Goal: Information Seeking & Learning: Learn about a topic

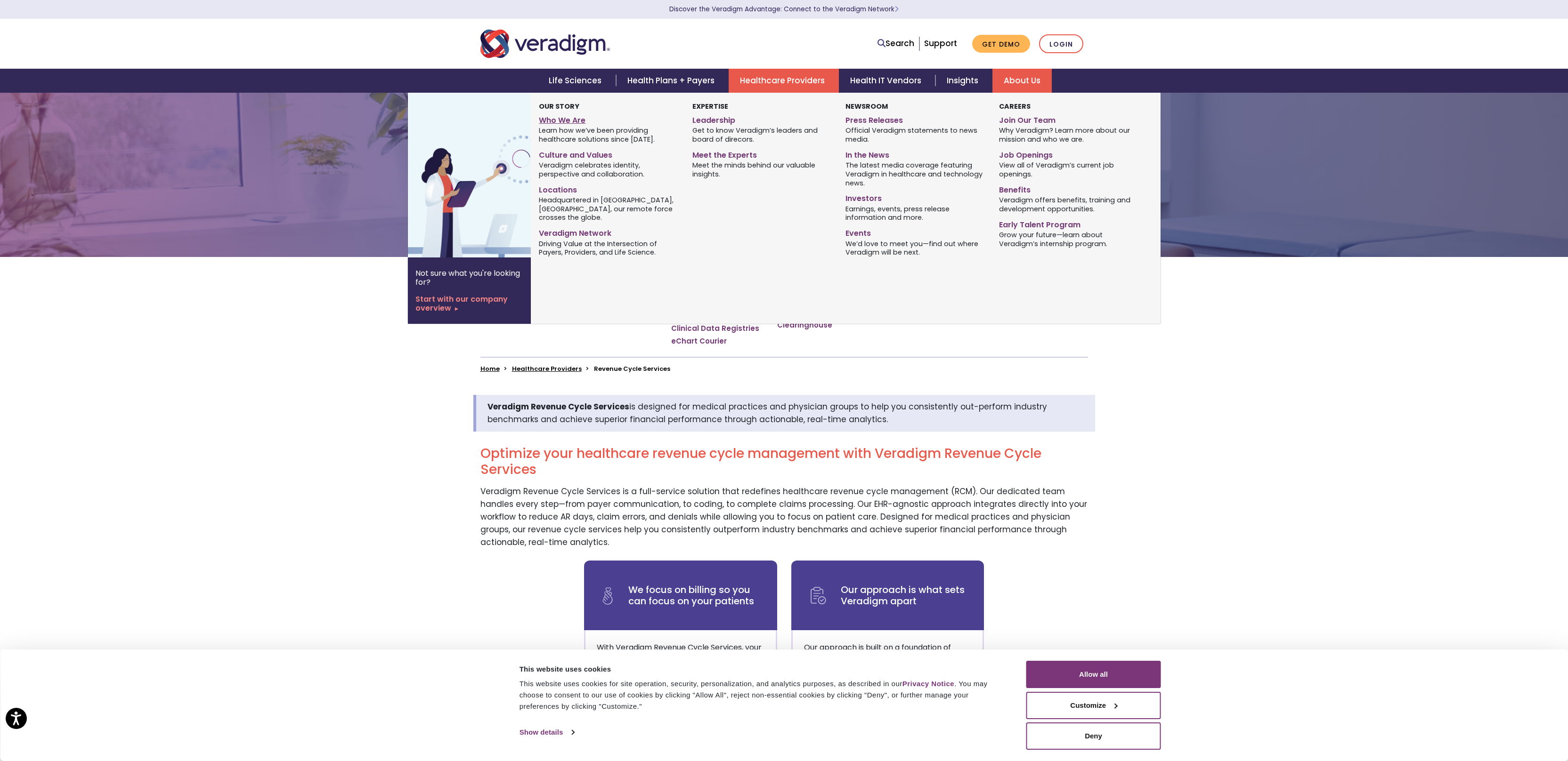
click at [563, 123] on link "Who We Are" at bounding box center [607, 119] width 139 height 14
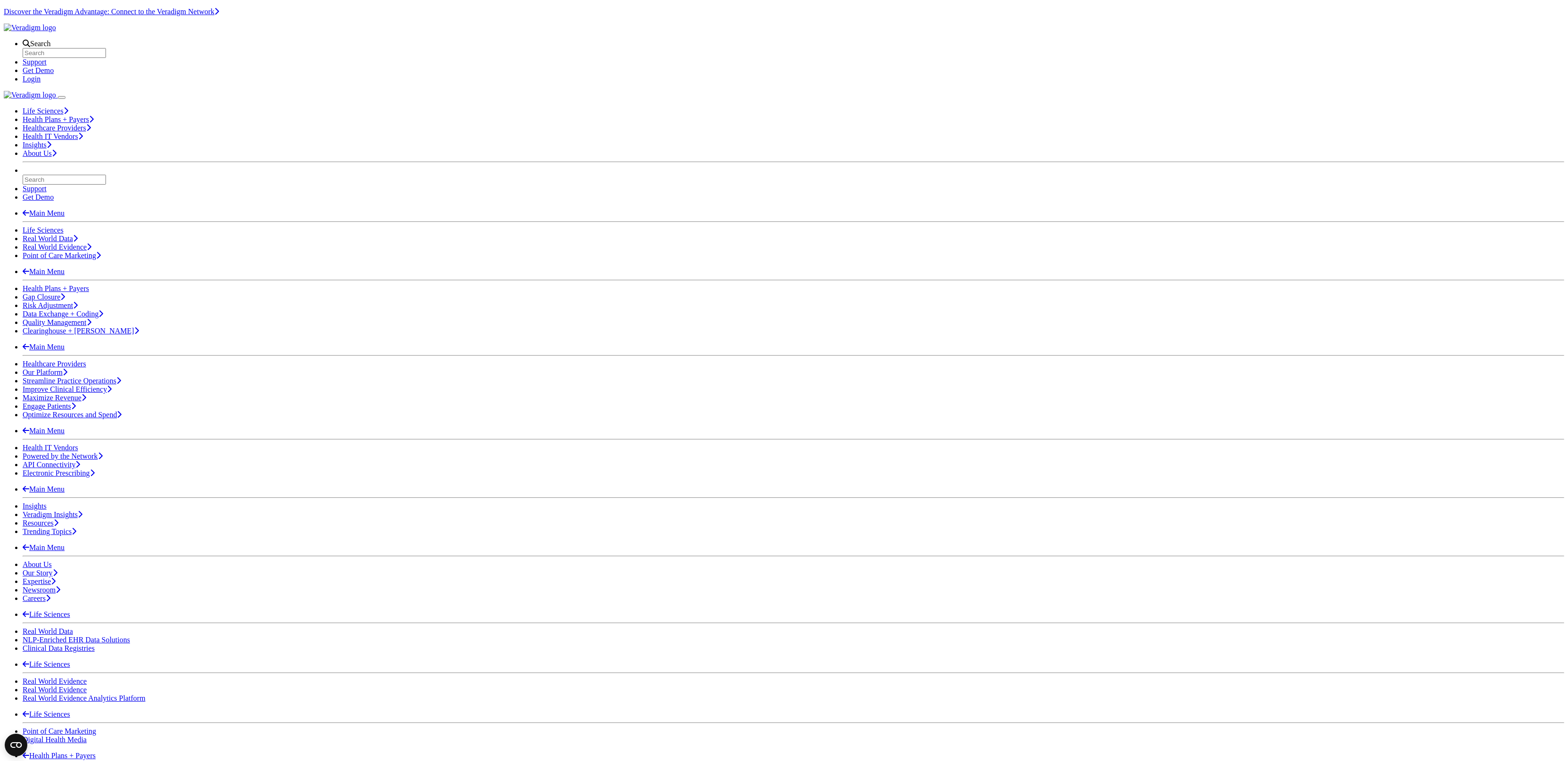
click at [56, 32] on img "Veradigm logo" at bounding box center [29, 28] width 52 height 8
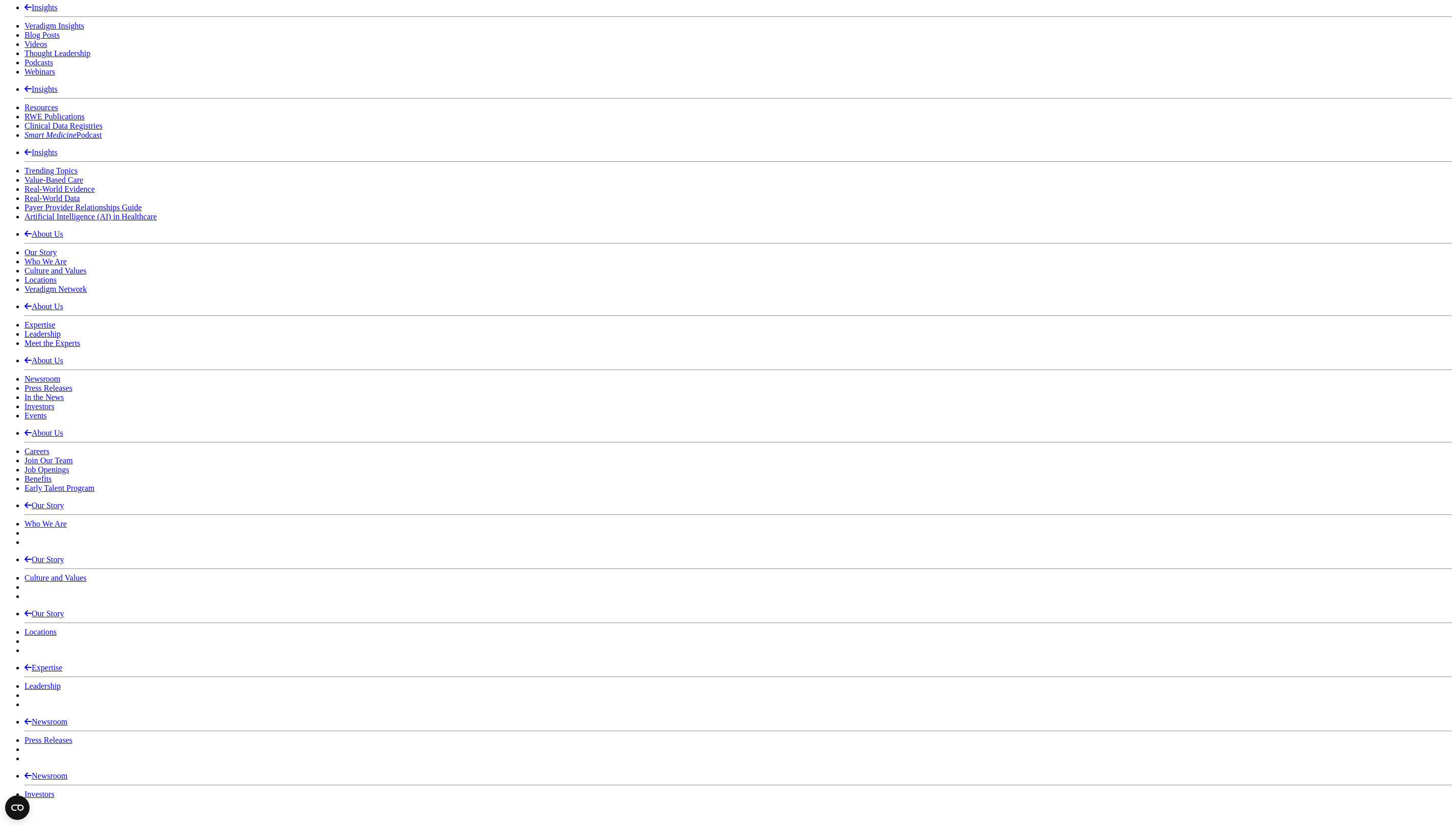
scroll to position [1812, 0]
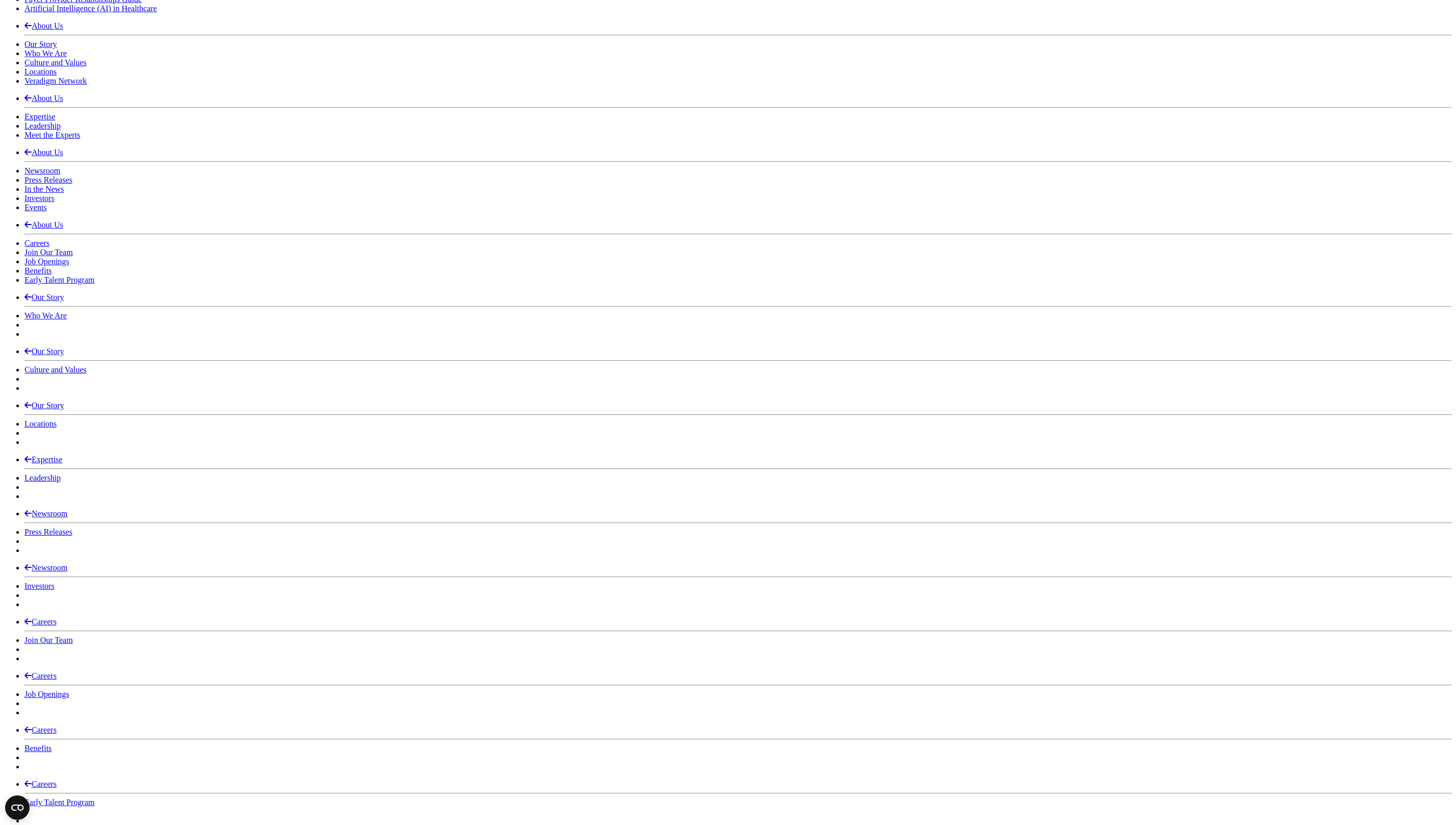
scroll to position [1869, 0]
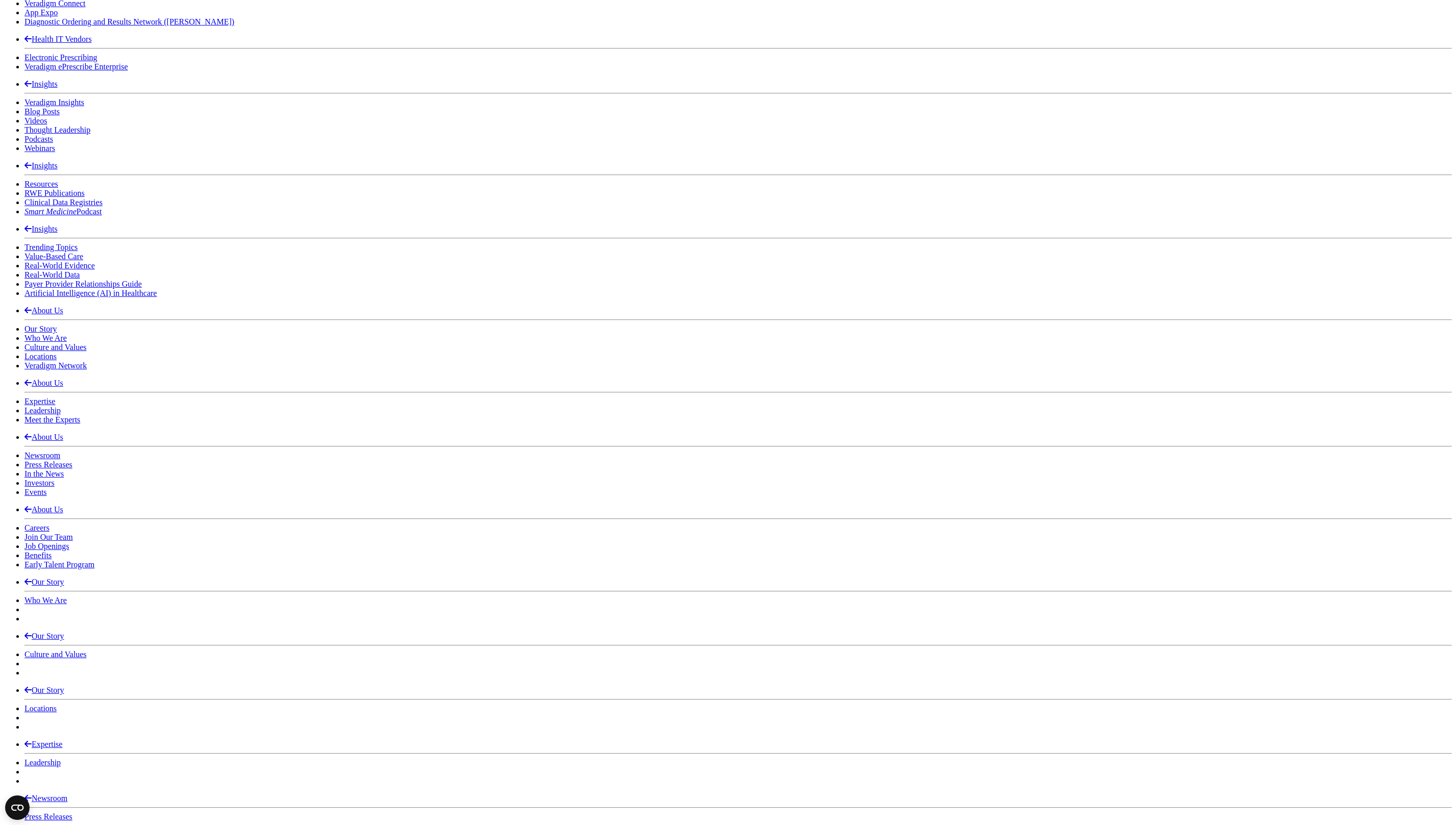
scroll to position [1054, 0]
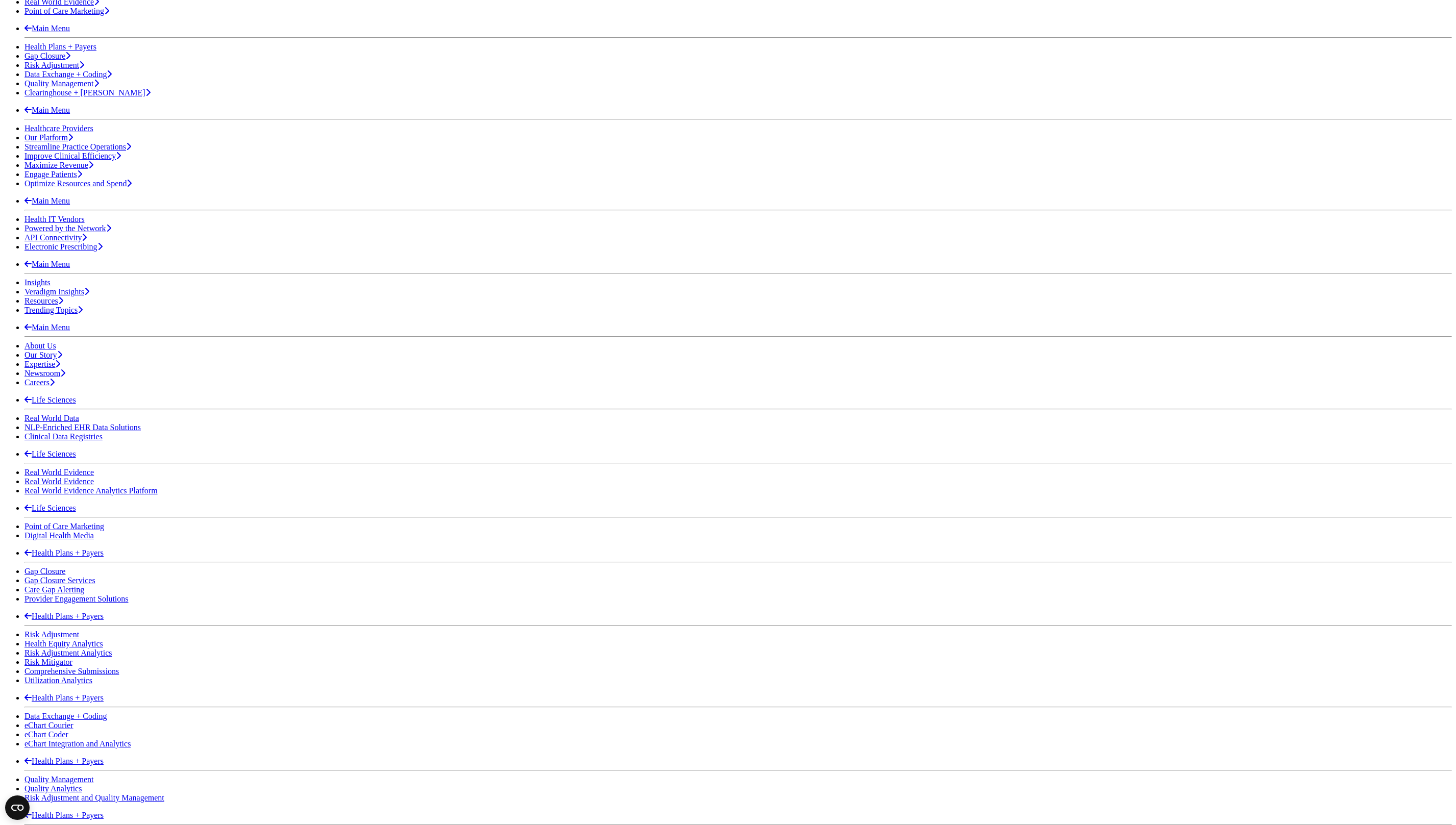
scroll to position [260, 0]
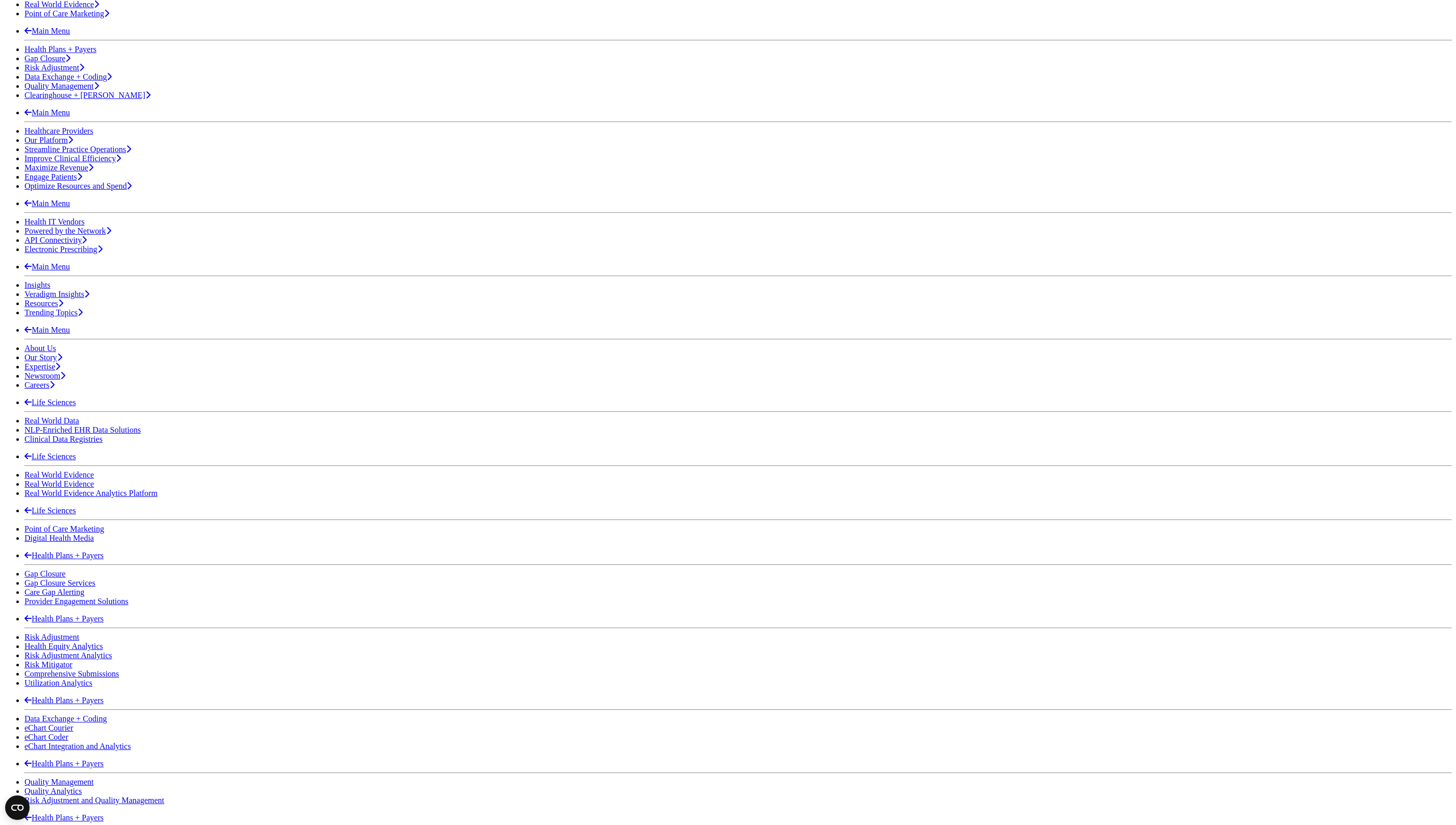
scroll to position [258, 0]
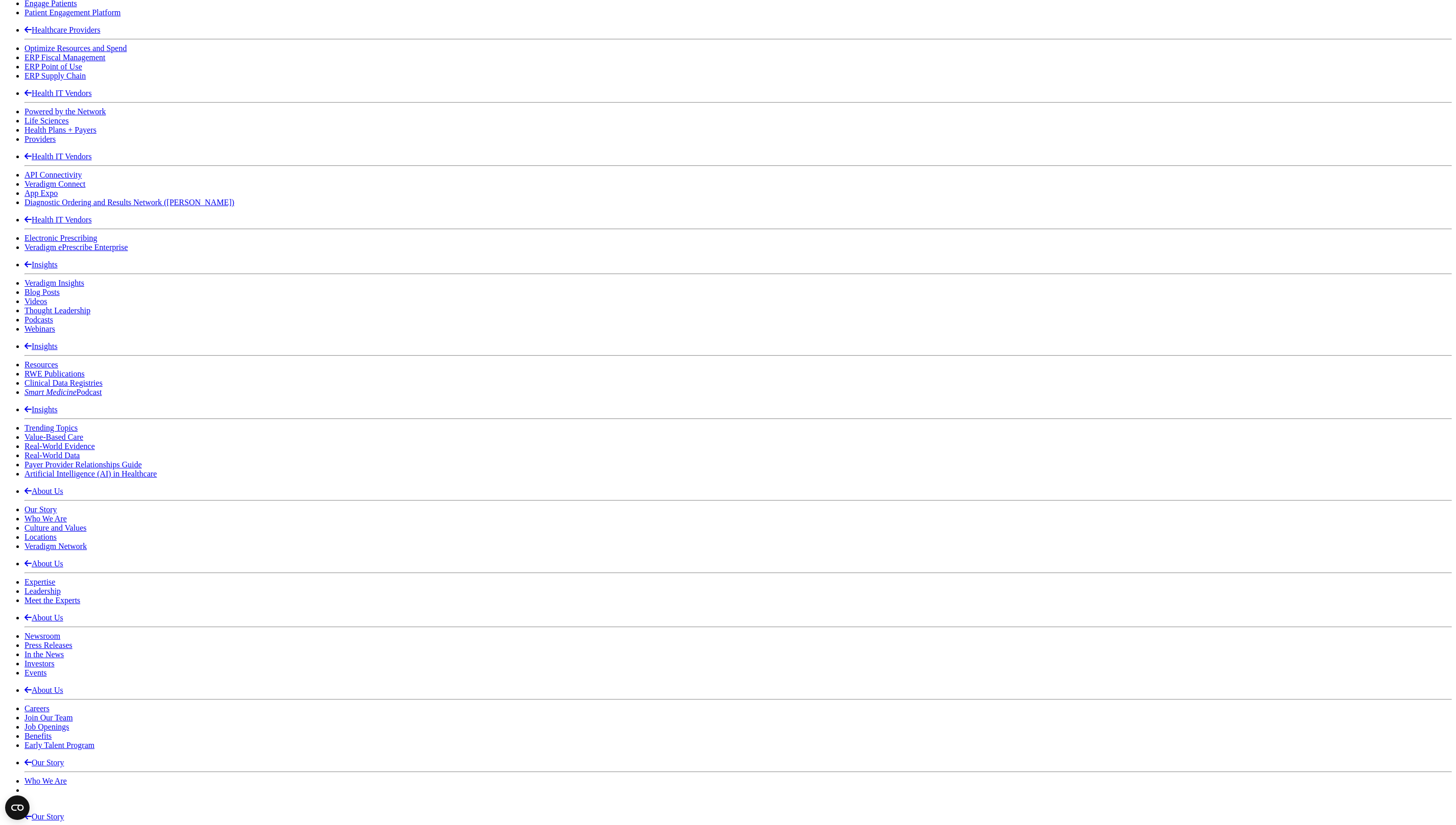
scroll to position [1617, 0]
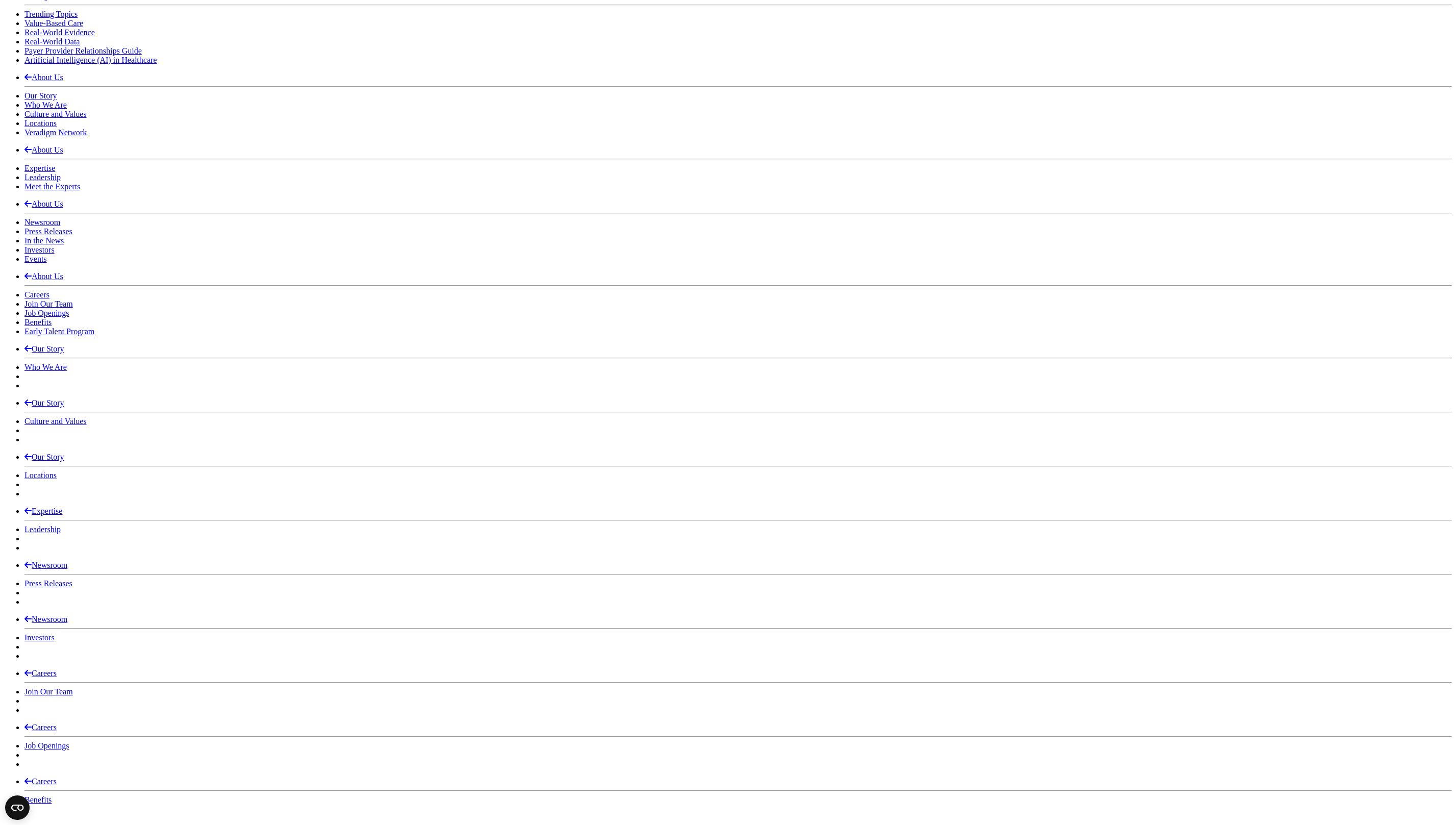
scroll to position [1852, 0]
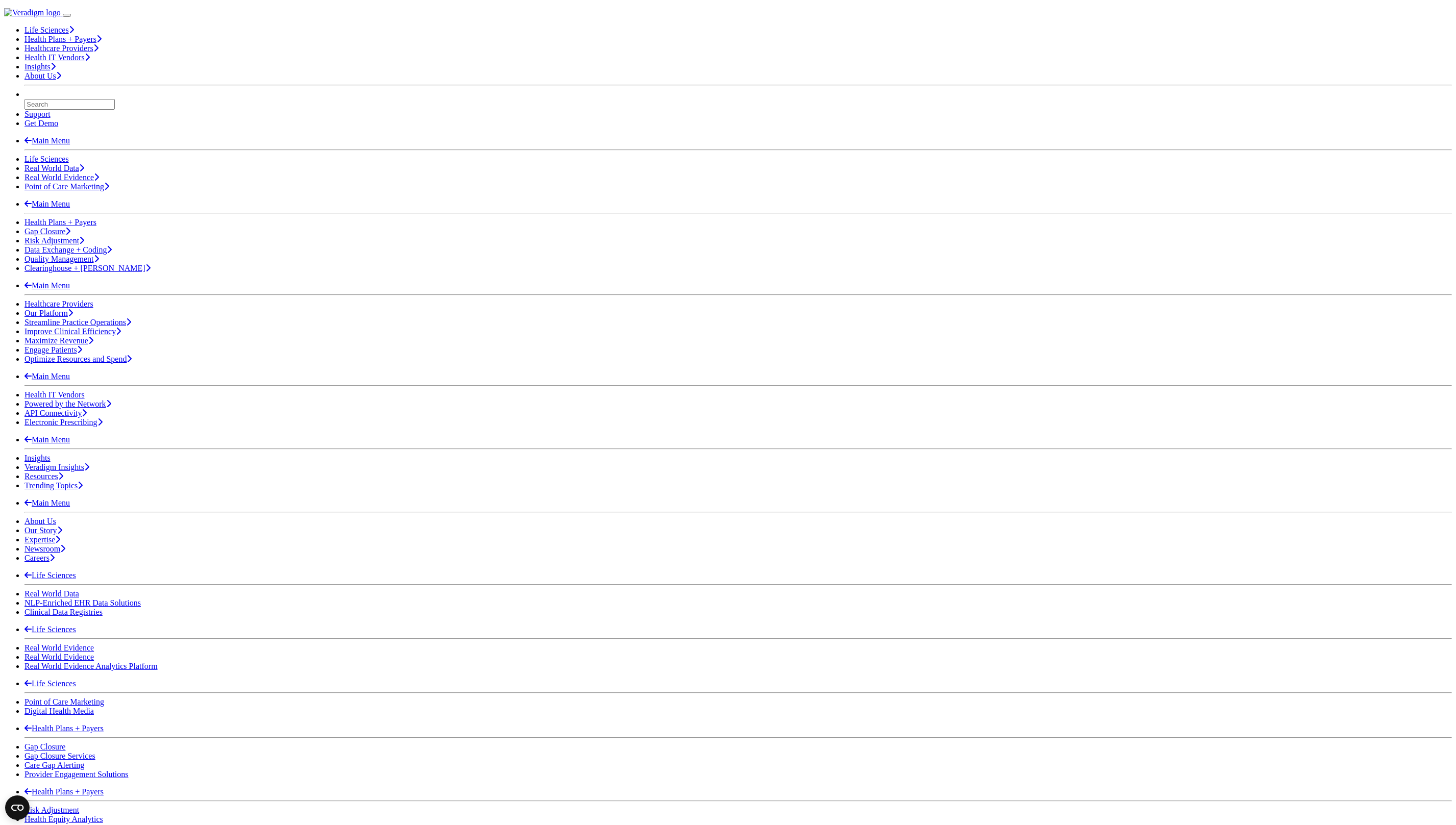
scroll to position [0, 0]
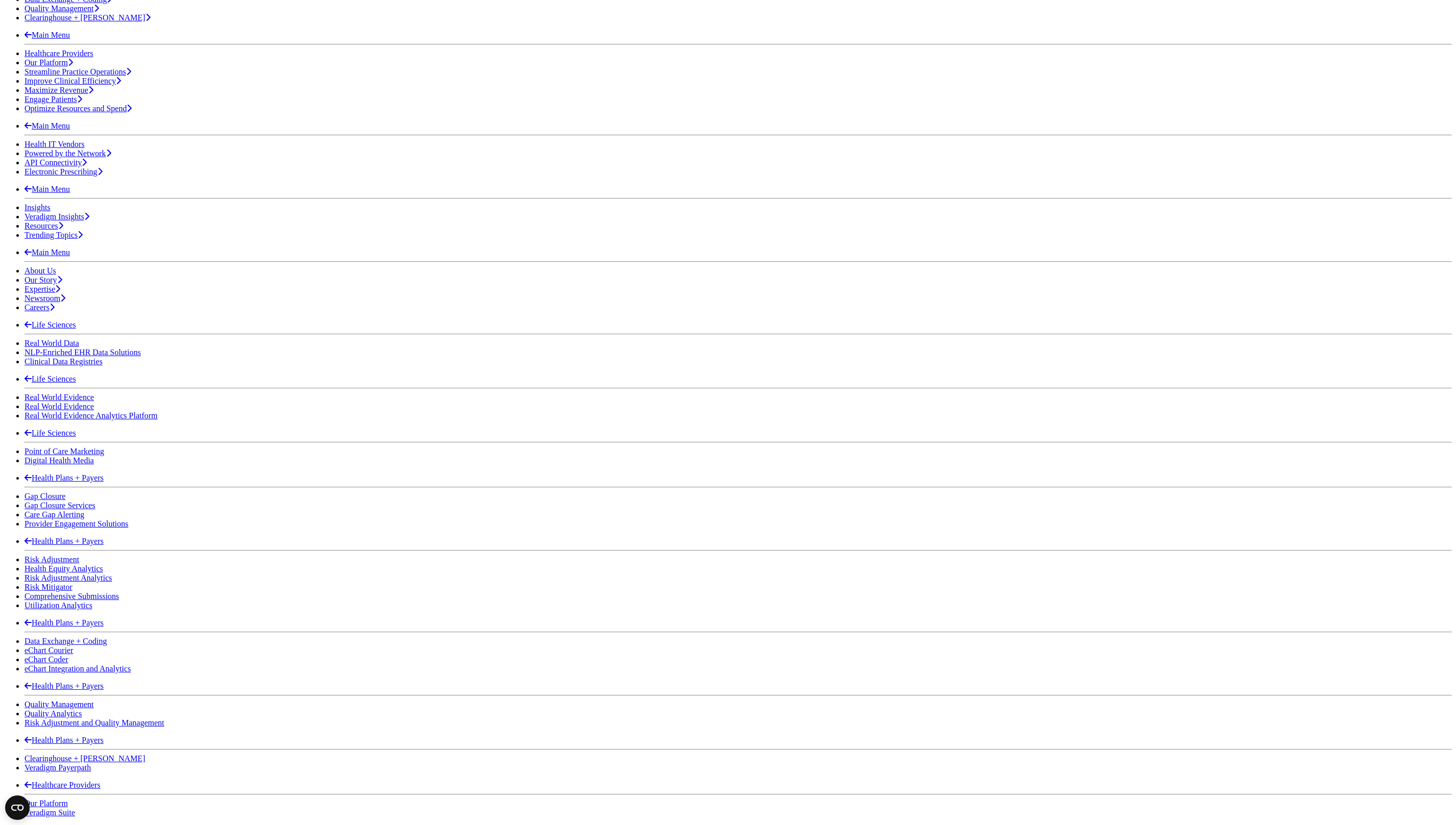
scroll to position [336, 0]
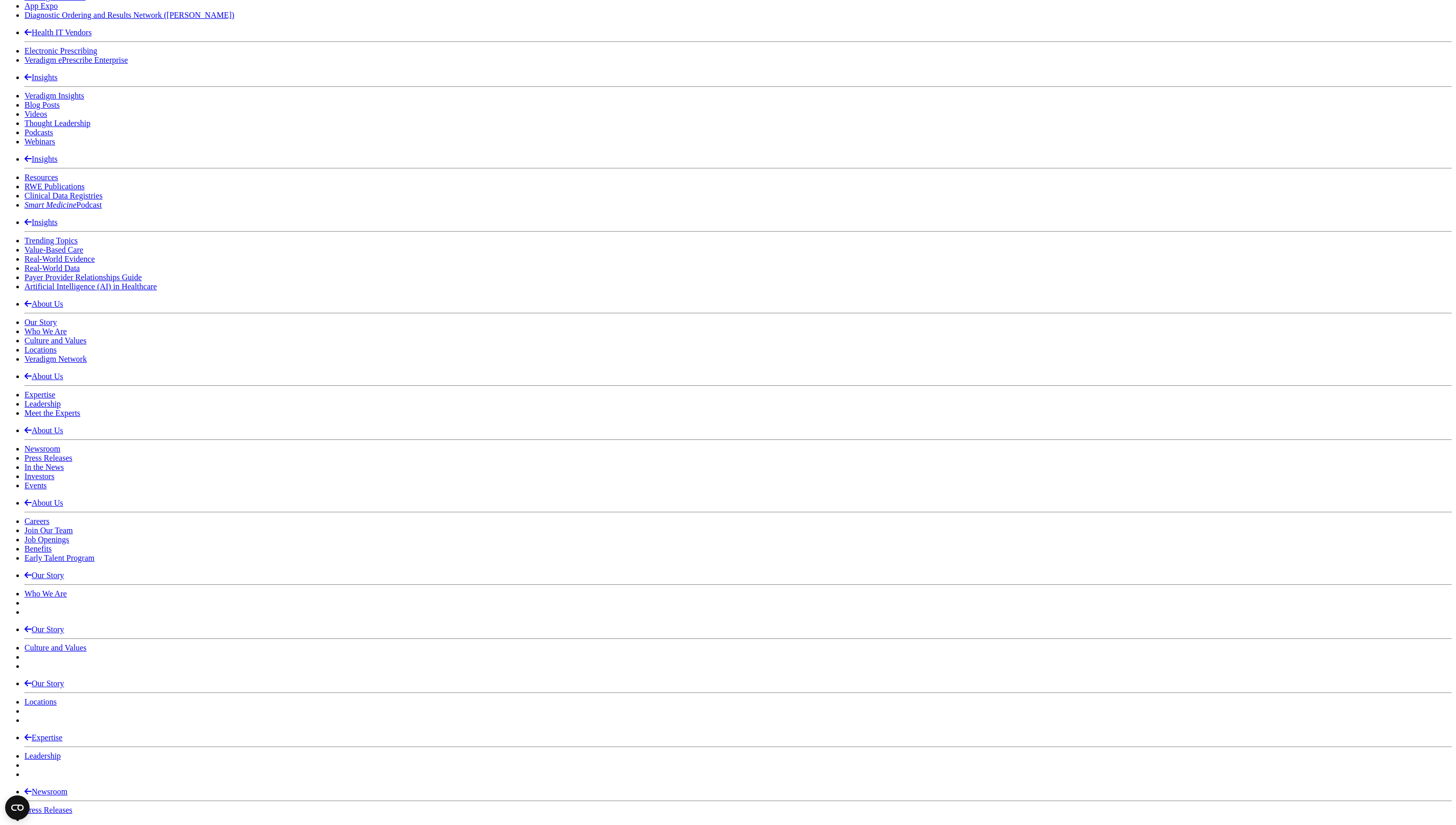
scroll to position [1812, 0]
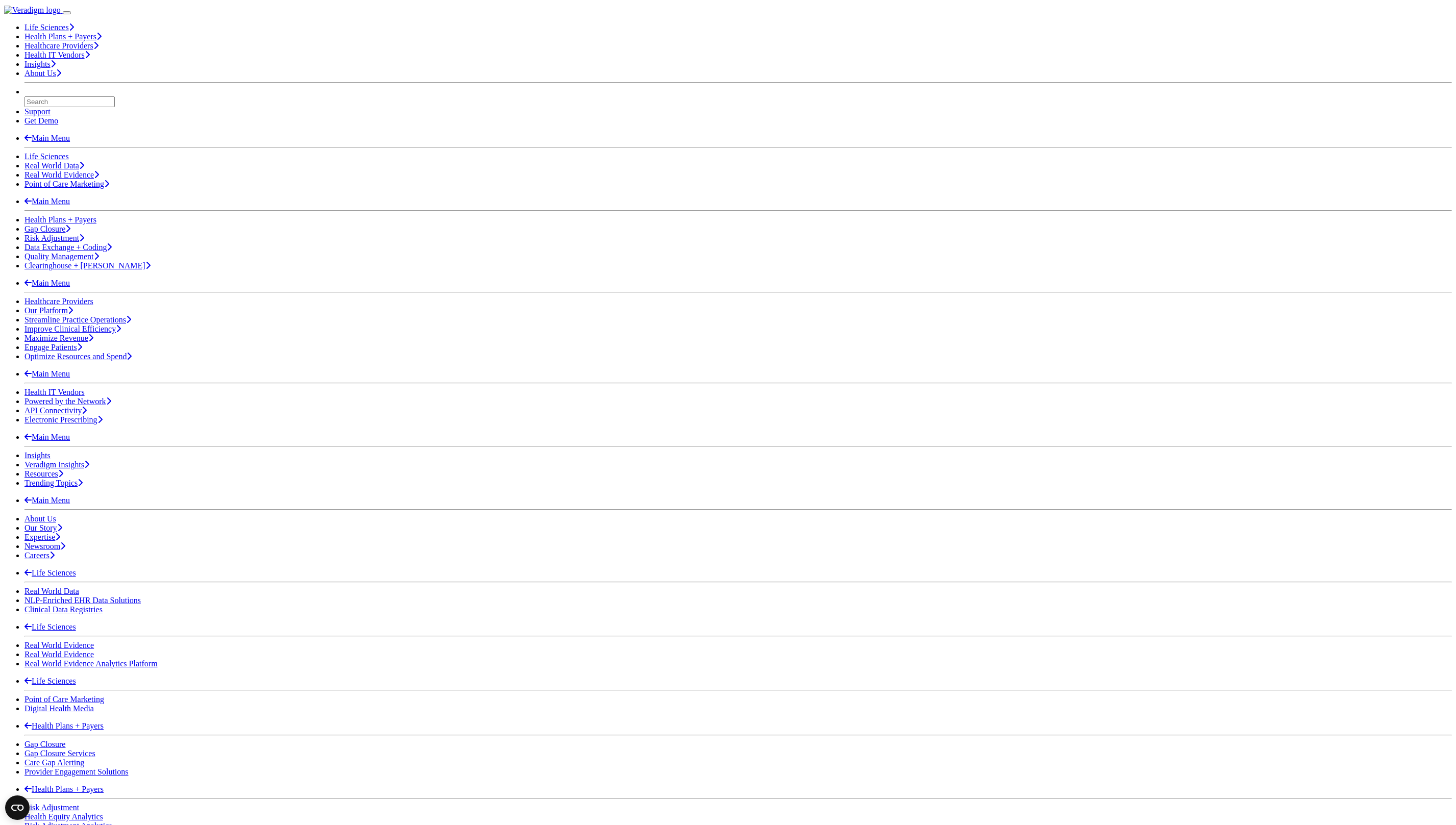
scroll to position [0, 0]
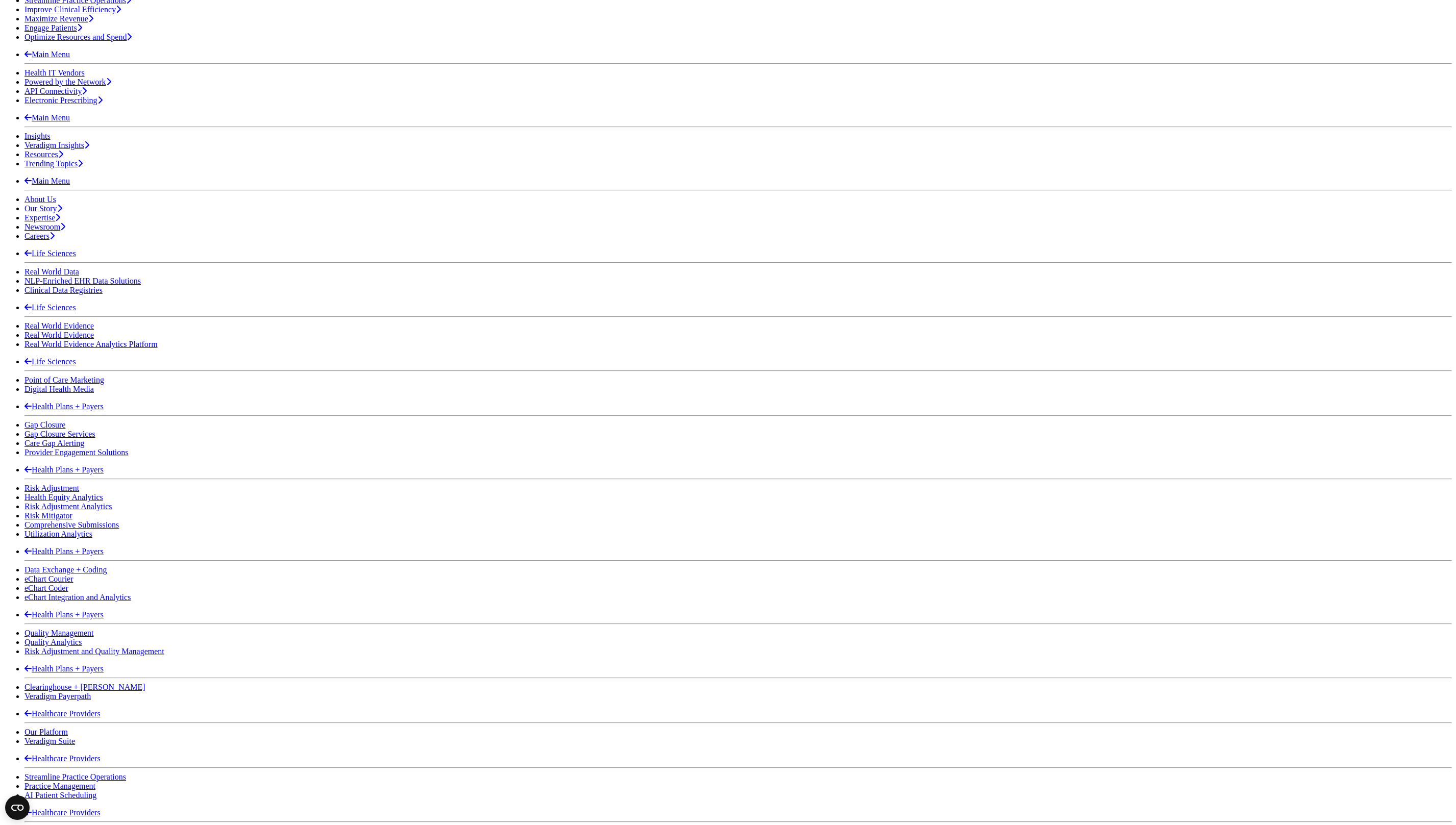
scroll to position [338, 0]
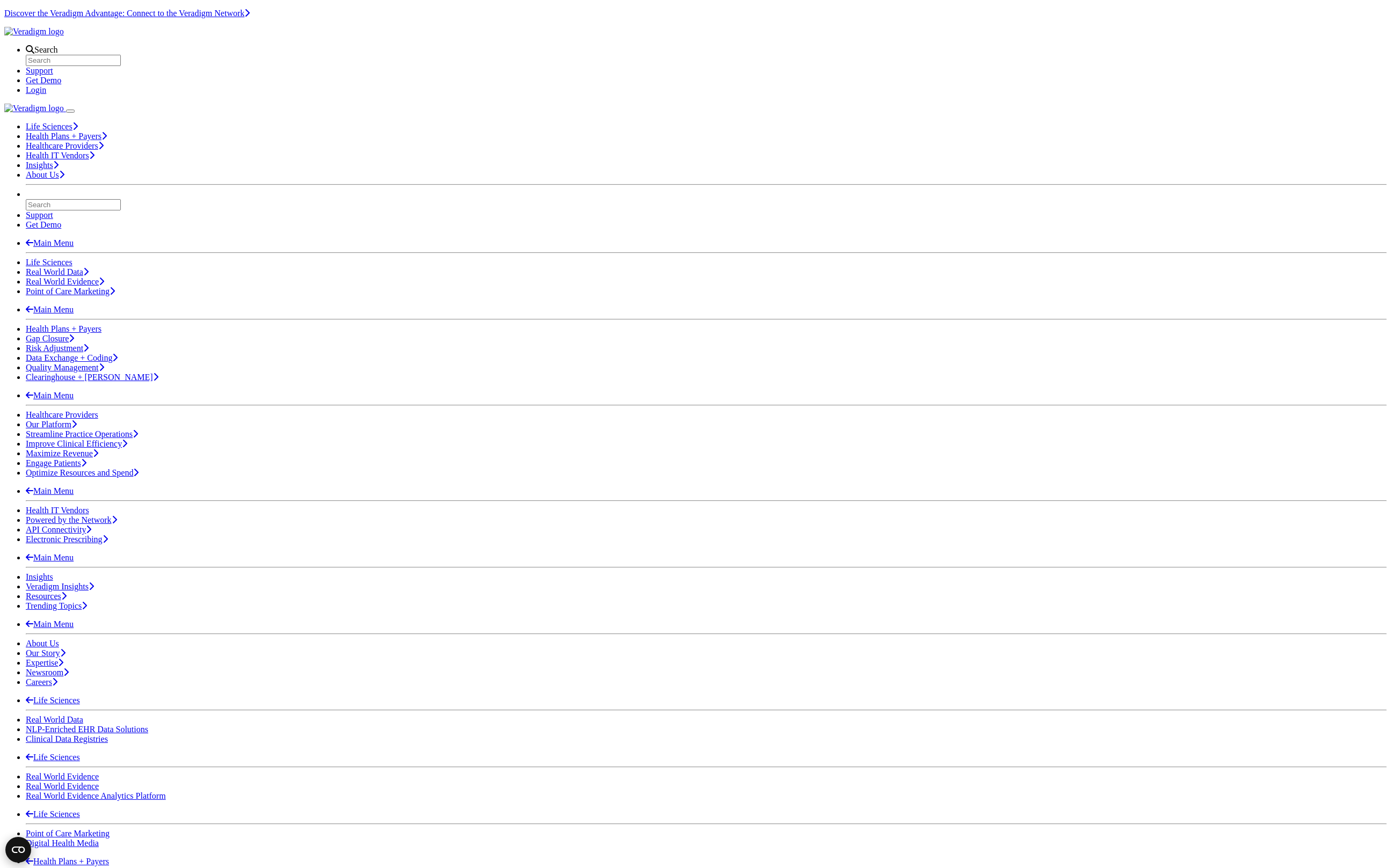
click at [14, 847] on icon "Open CMP widget" at bounding box center [18, 850] width 13 height 6
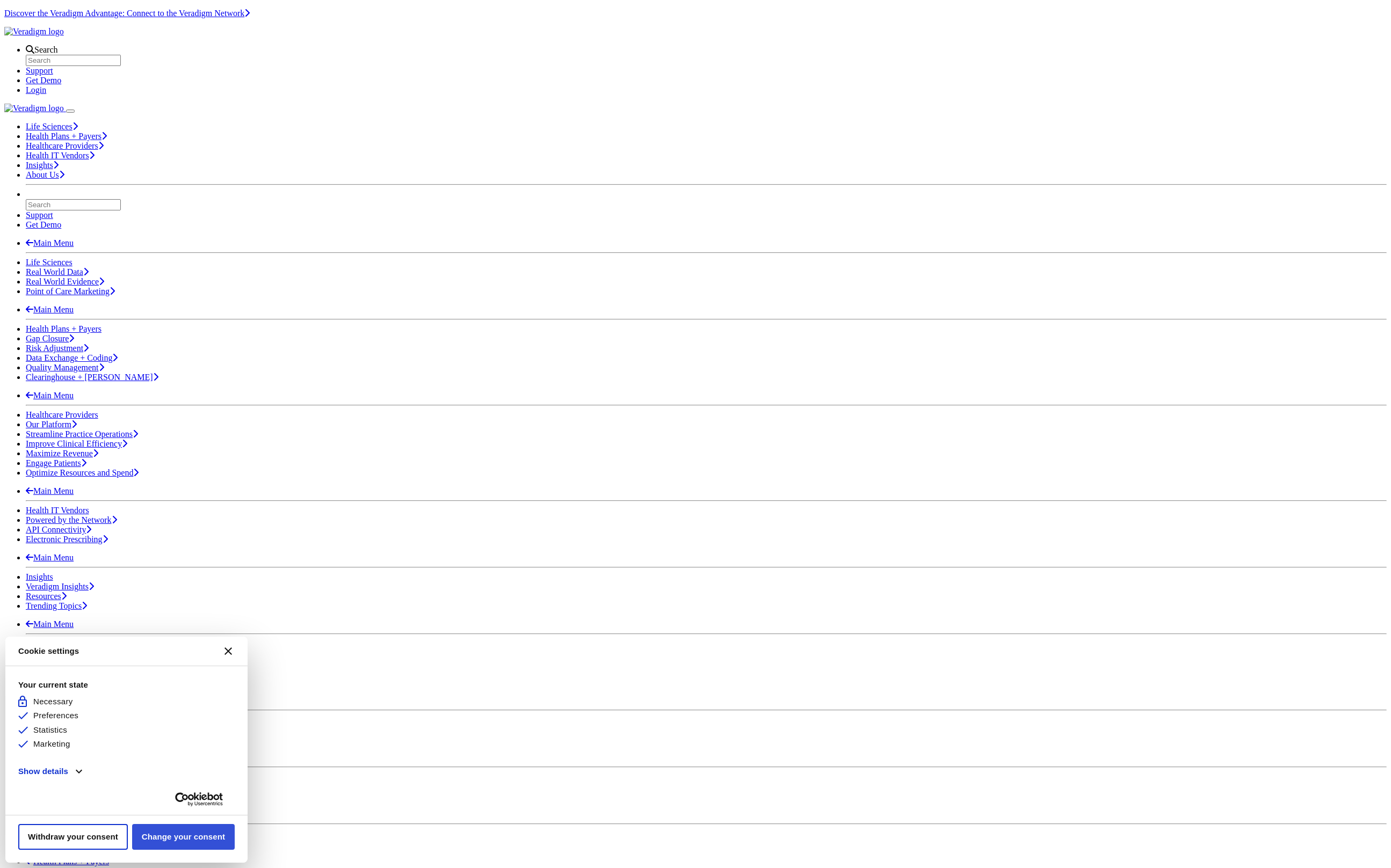
click at [158, 839] on button "Change your consent" at bounding box center [183, 837] width 102 height 25
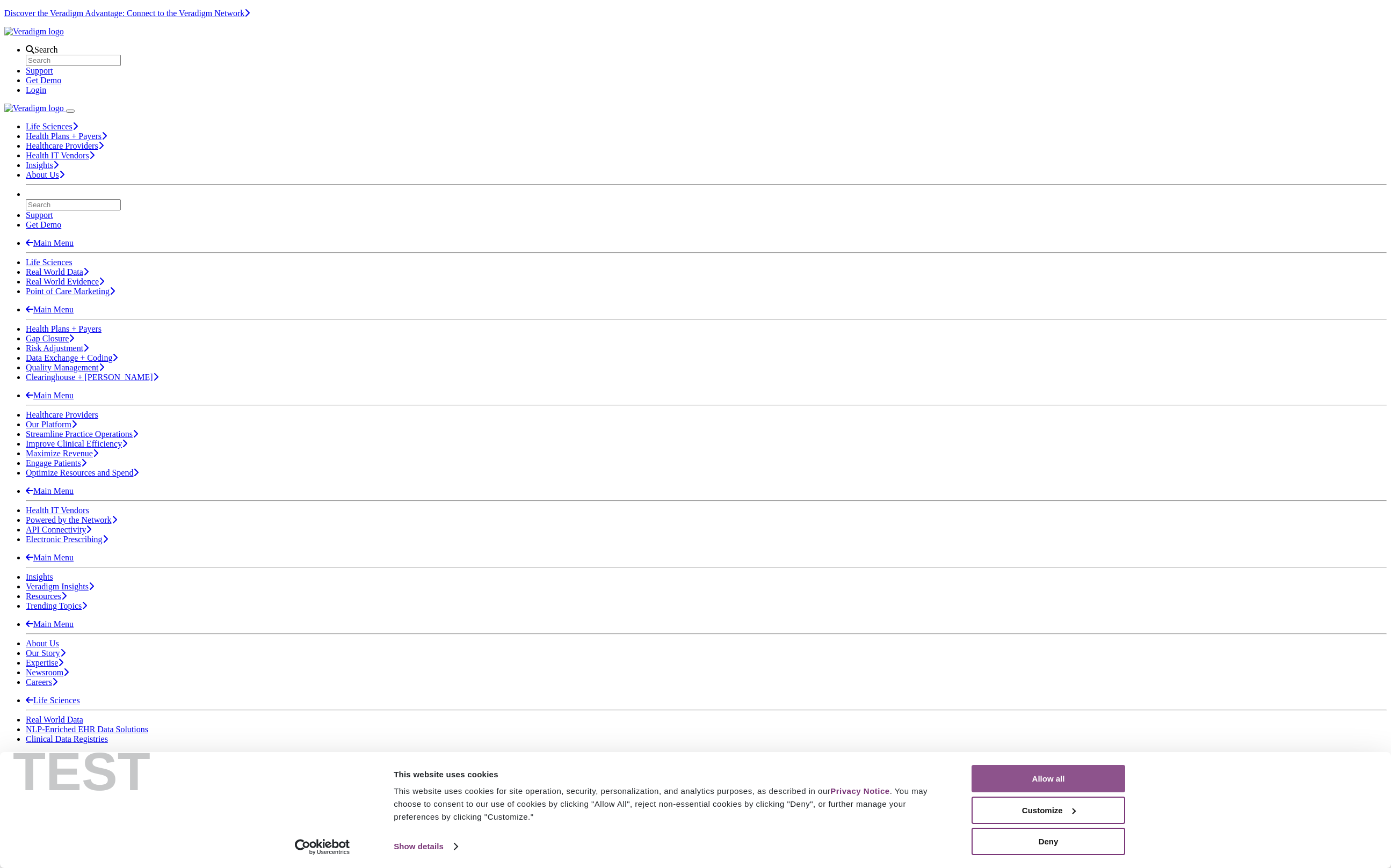
click at [1065, 770] on button "Allow all" at bounding box center [1048, 778] width 153 height 27
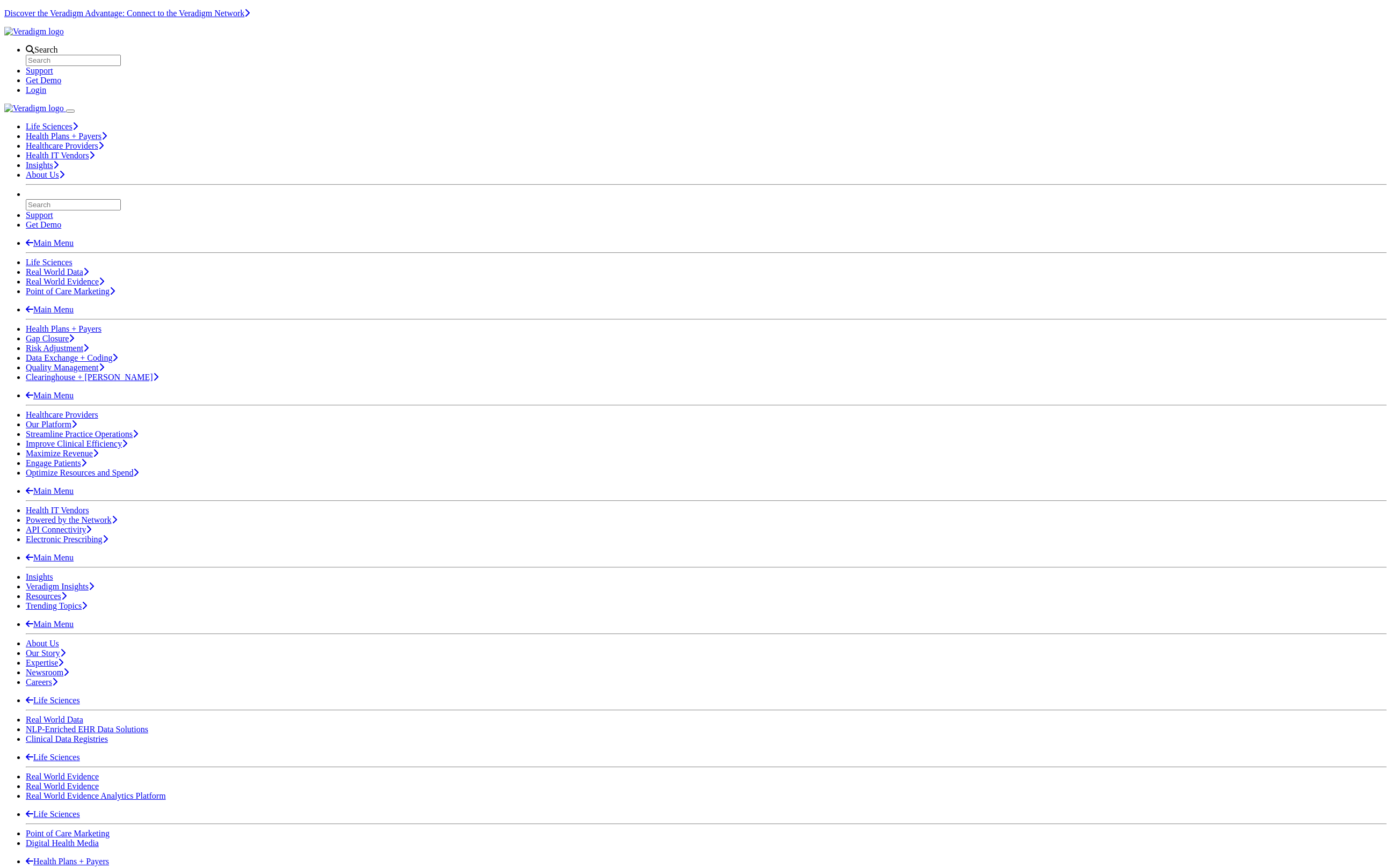
scroll to position [459, 25]
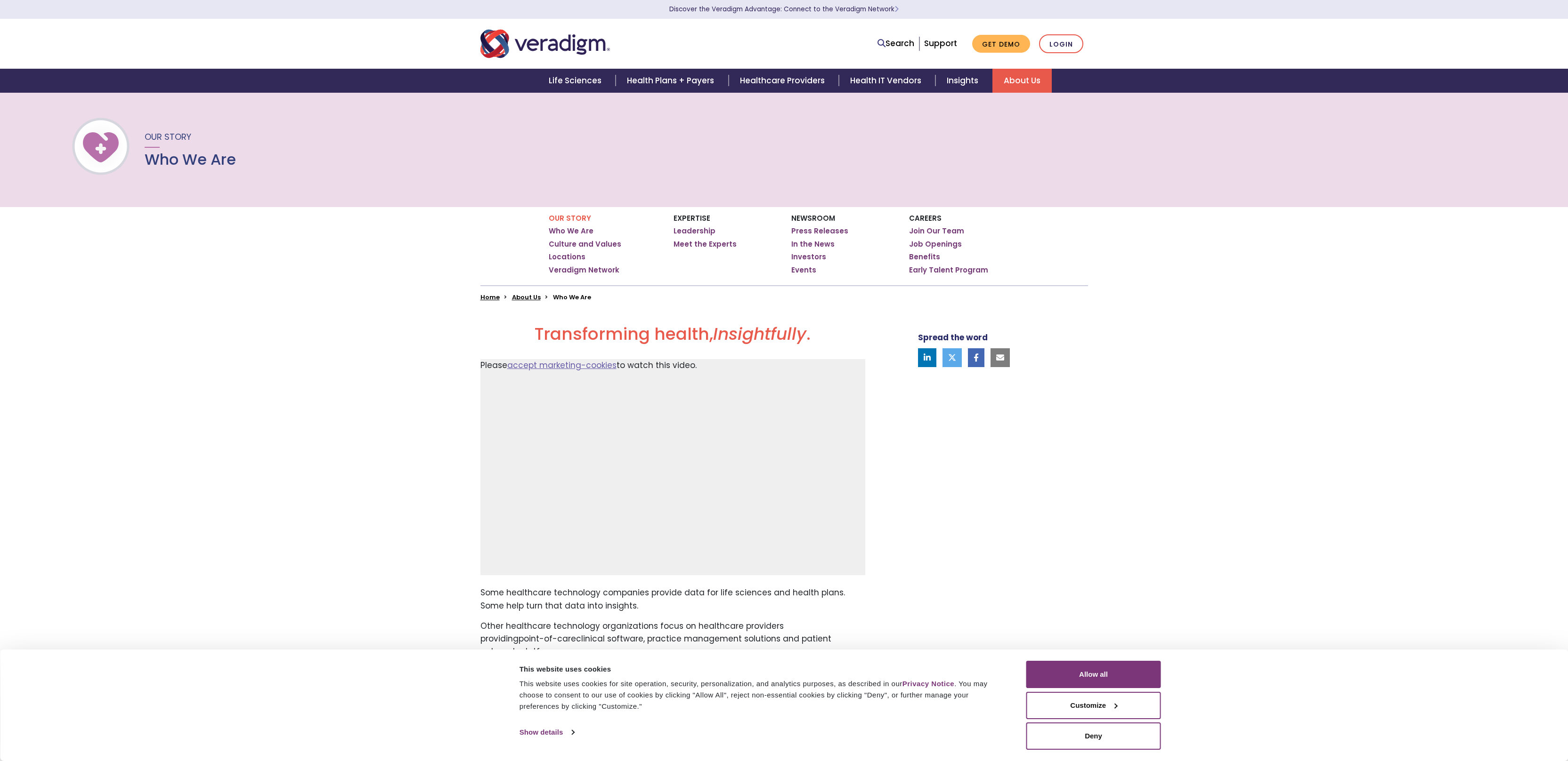
click at [1196, 386] on div "Transforming health, Insightfully . Please accept marketing-cookies to watch th…" at bounding box center [784, 626] width 1568 height 649
click at [1133, 681] on button "Allow all" at bounding box center [1093, 674] width 134 height 27
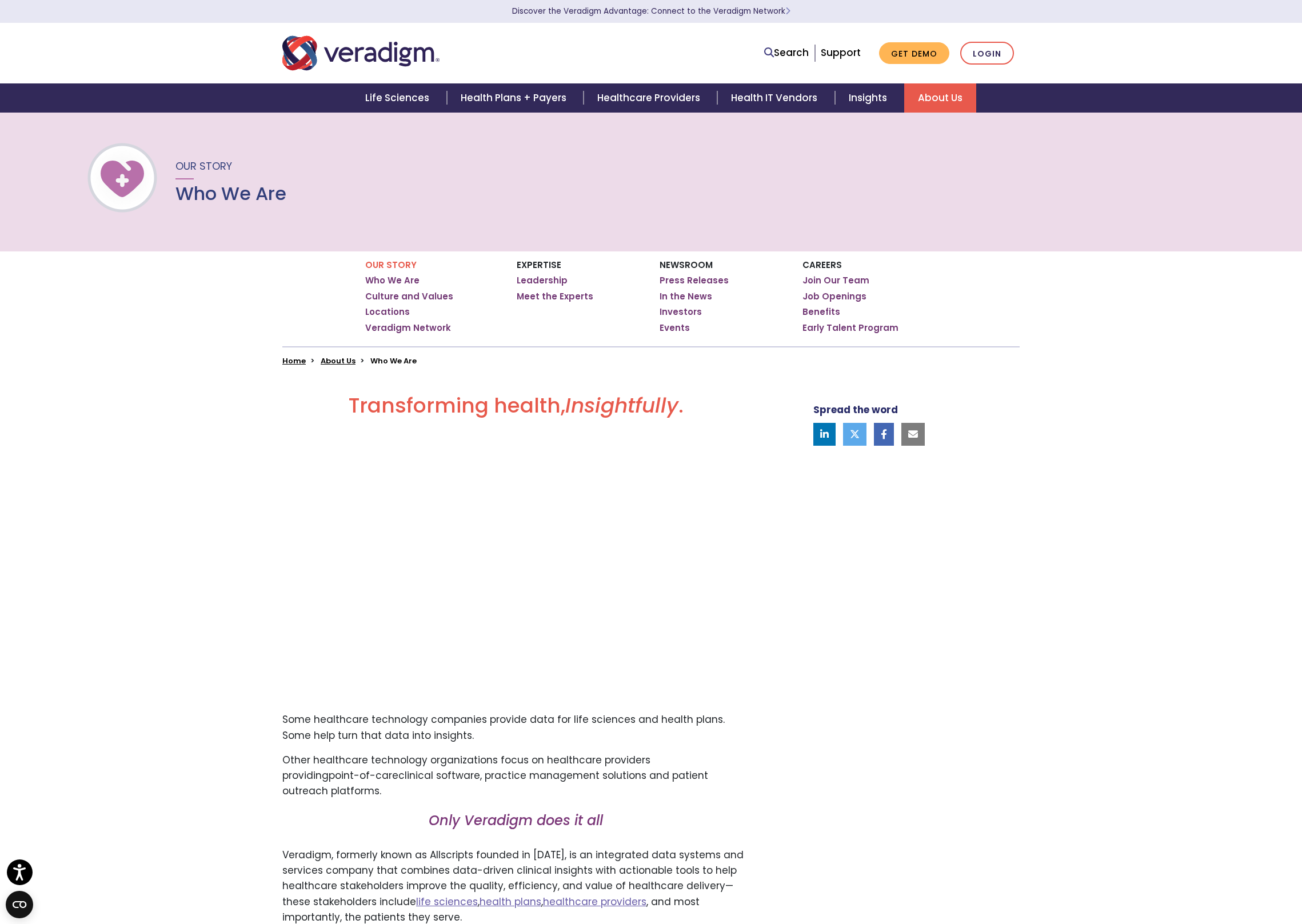
click at [391, 64] on img "Veradigm logo" at bounding box center [361, 53] width 157 height 38
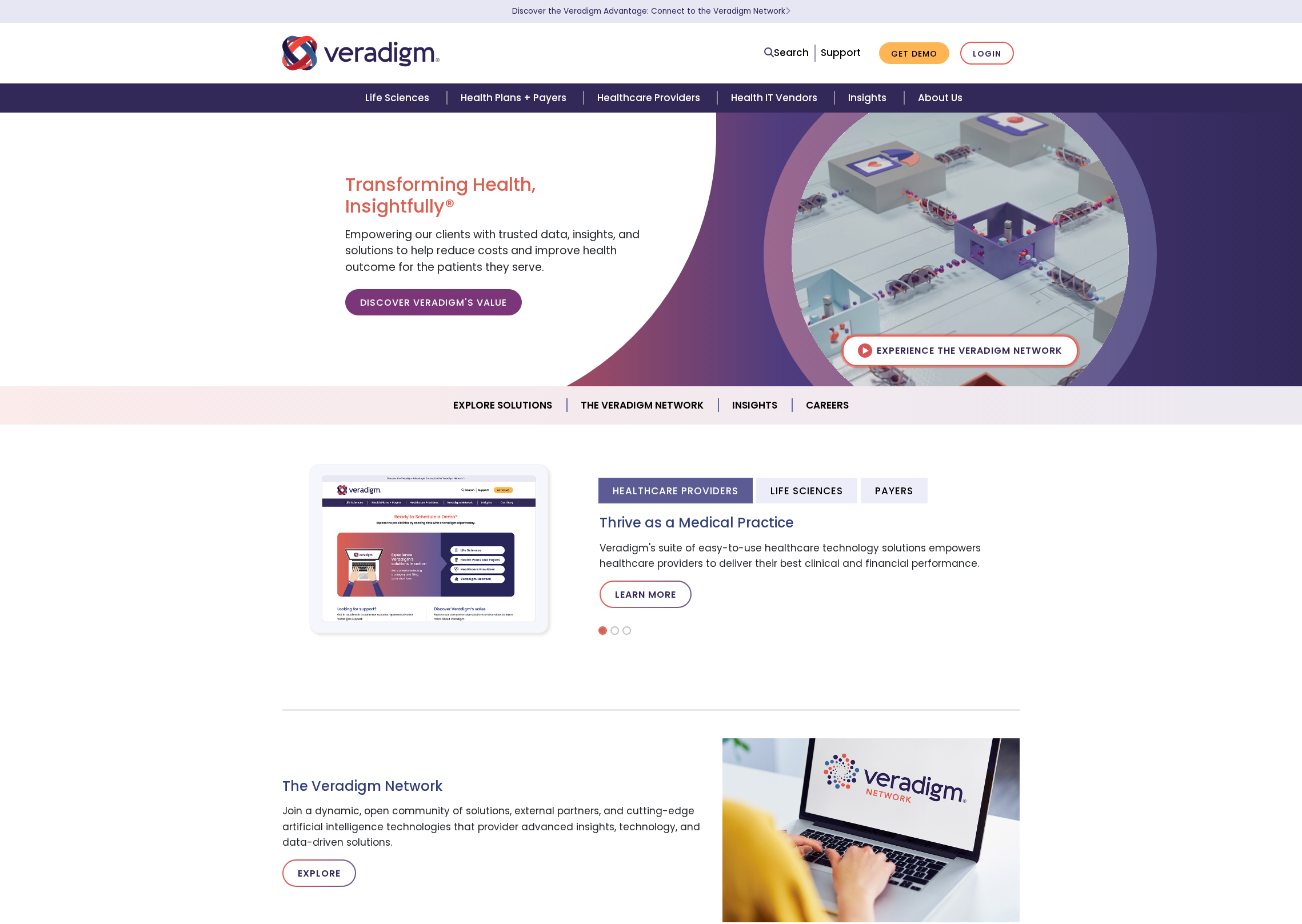
click at [946, 337] on img at bounding box center [960, 254] width 337 height 337
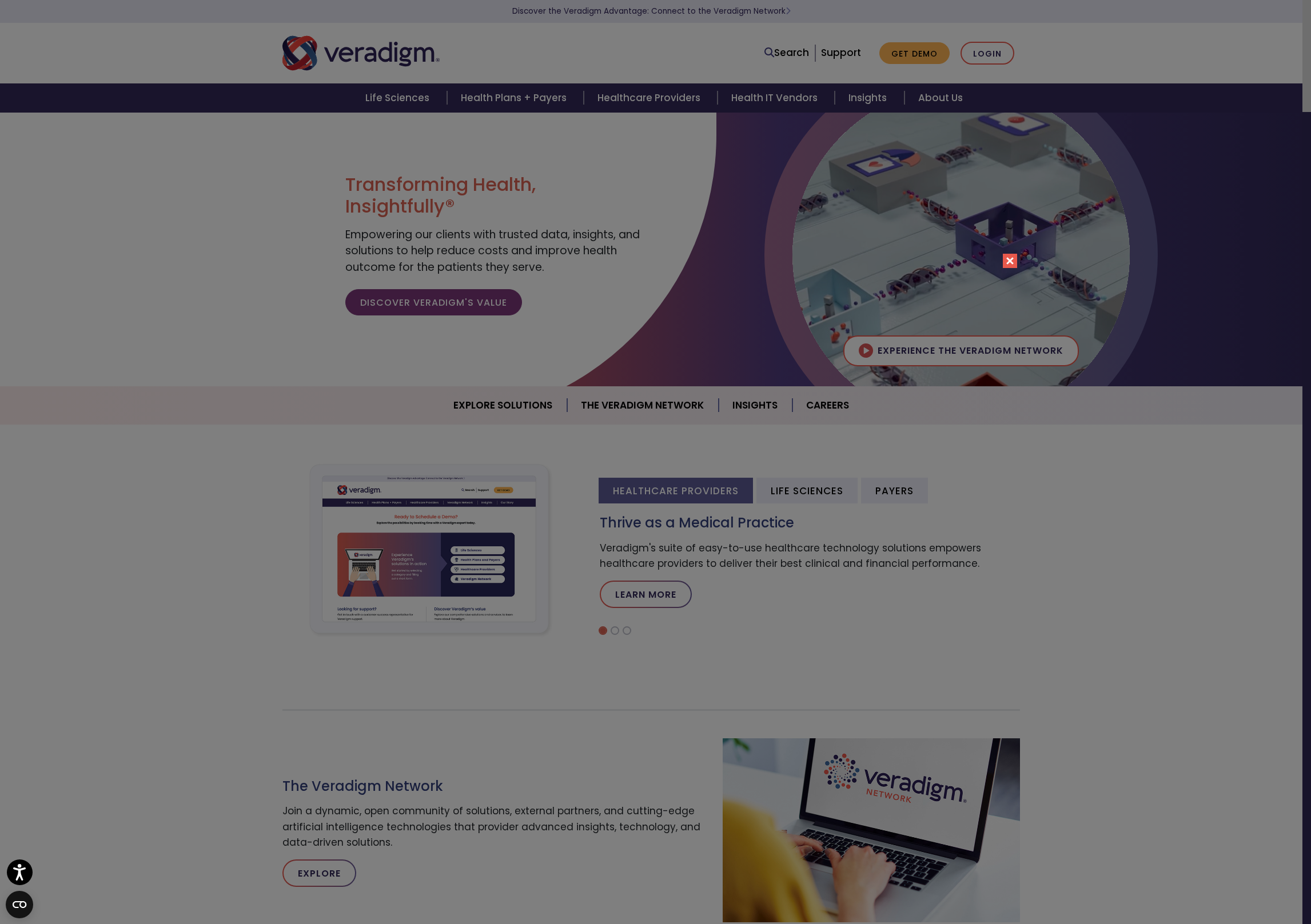
click at [1107, 489] on div "Please accept marketing-cookies to watch this video." at bounding box center [656, 462] width 1311 height 924
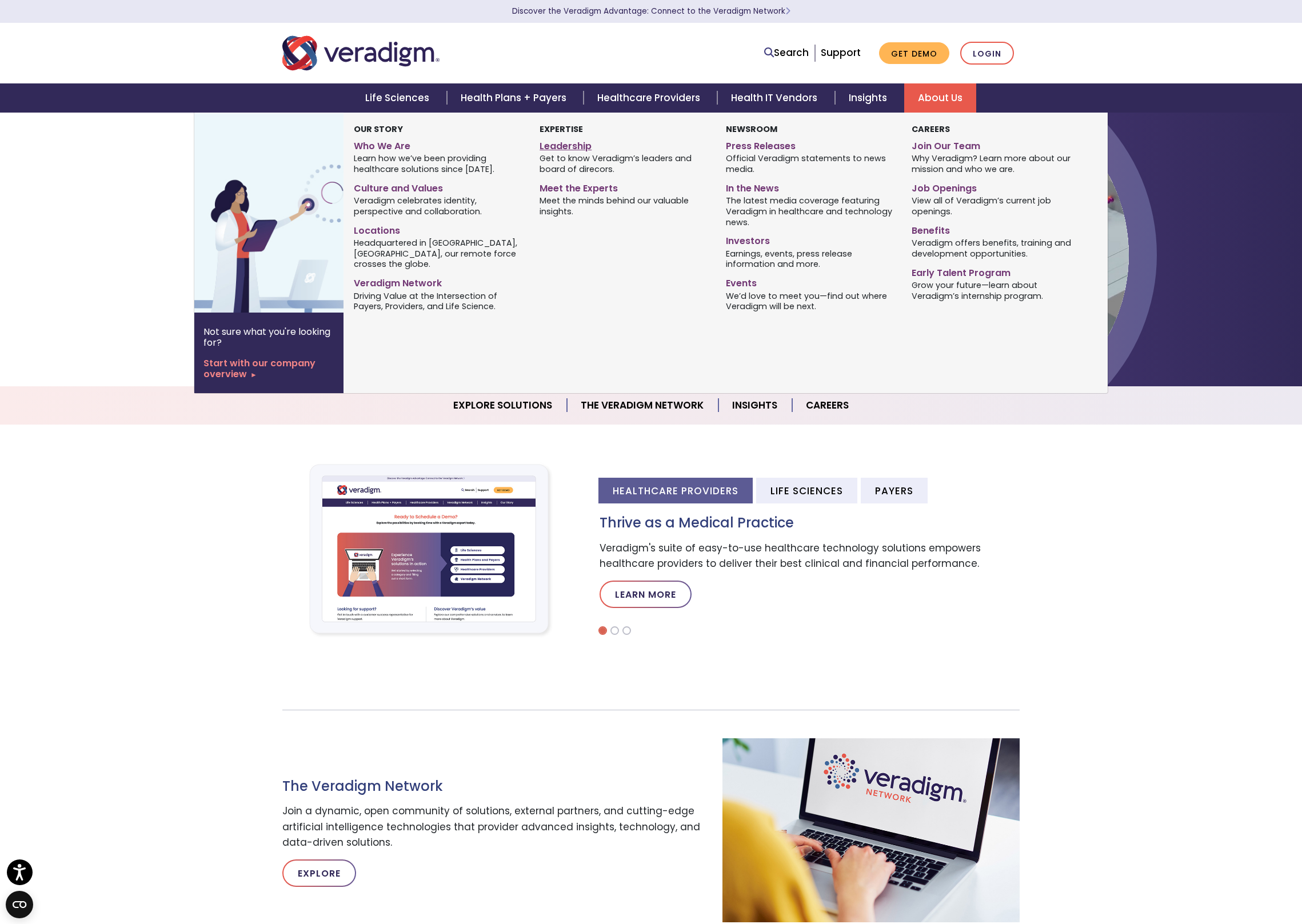
click at [581, 146] on link "Leadership" at bounding box center [623, 145] width 168 height 17
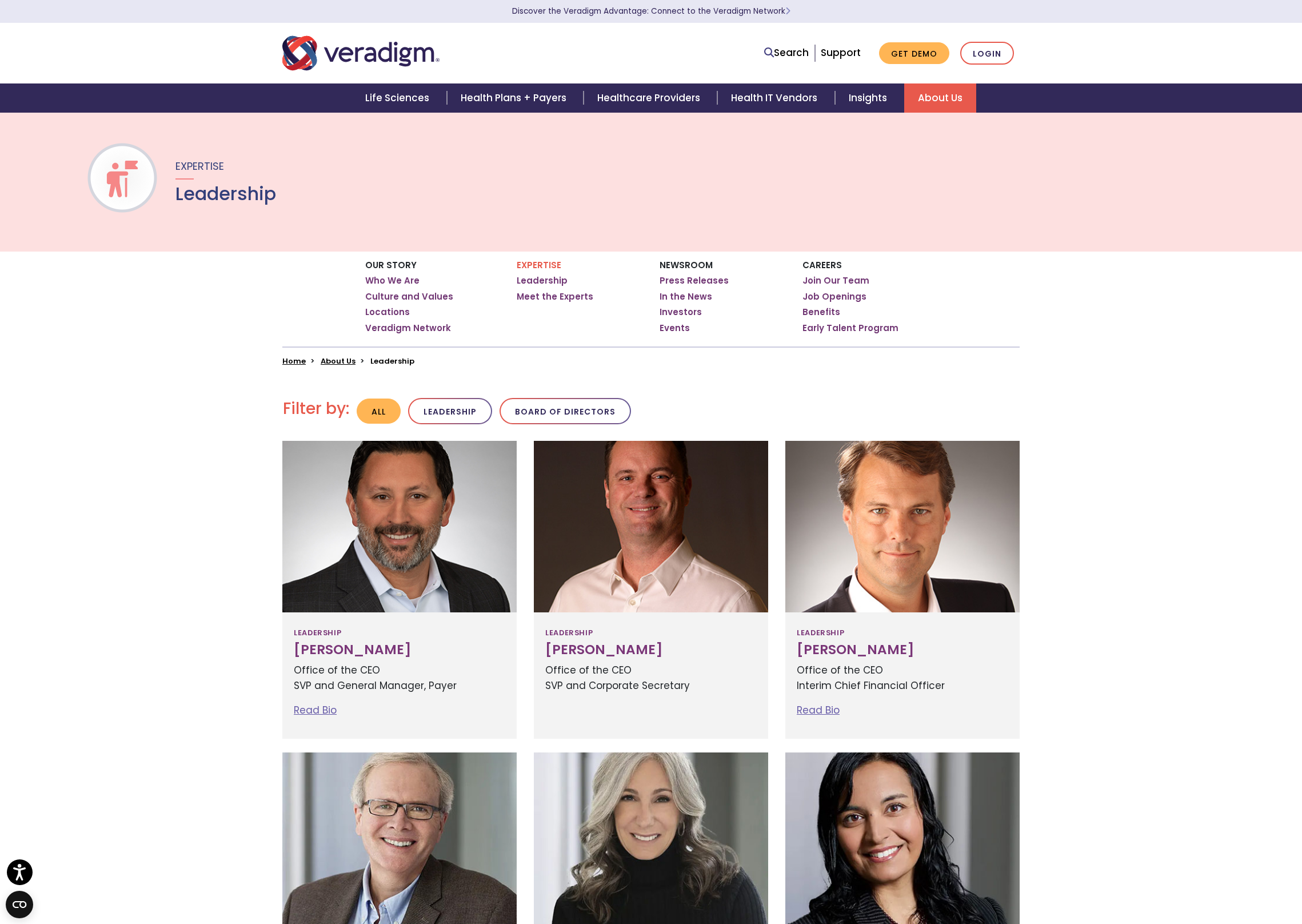
click at [1120, 320] on div "Our Story Who We Are Culture and Values Locations Veradigm Network Expertise Ho…" at bounding box center [651, 308] width 1302 height 114
